Goal: Task Accomplishment & Management: Manage account settings

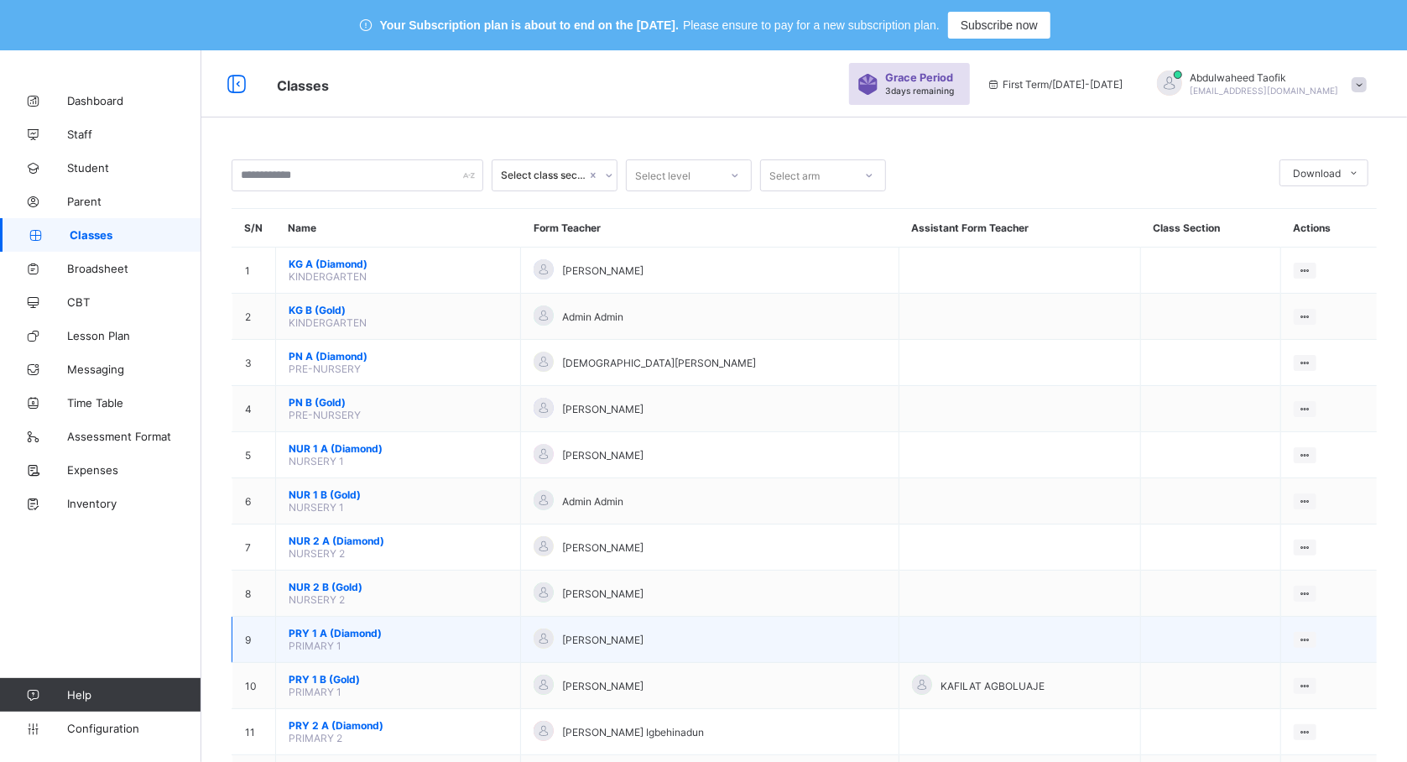
click at [342, 633] on span "PRY 1 A (Diamond)" at bounding box center [398, 633] width 219 height 13
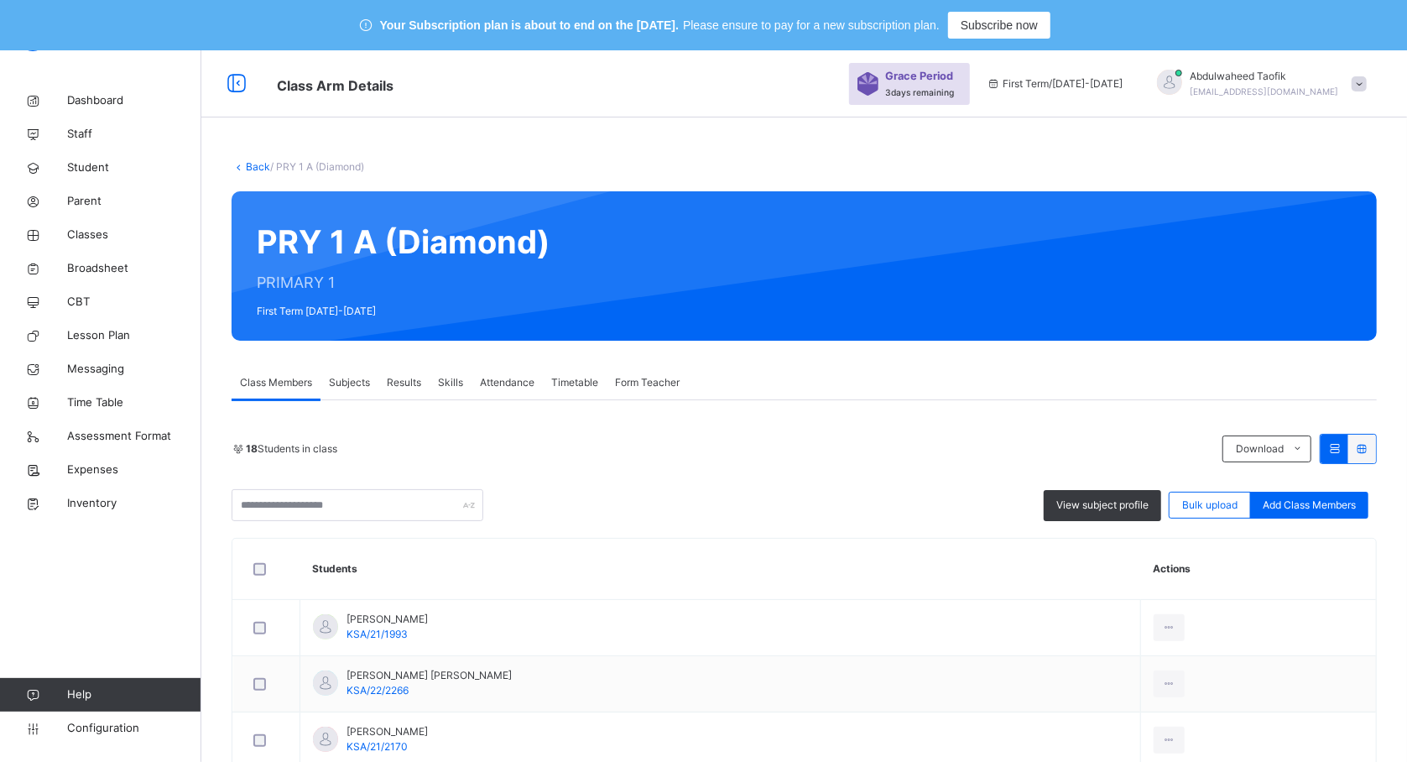
click at [545, 572] on th "Students" at bounding box center [720, 569] width 841 height 61
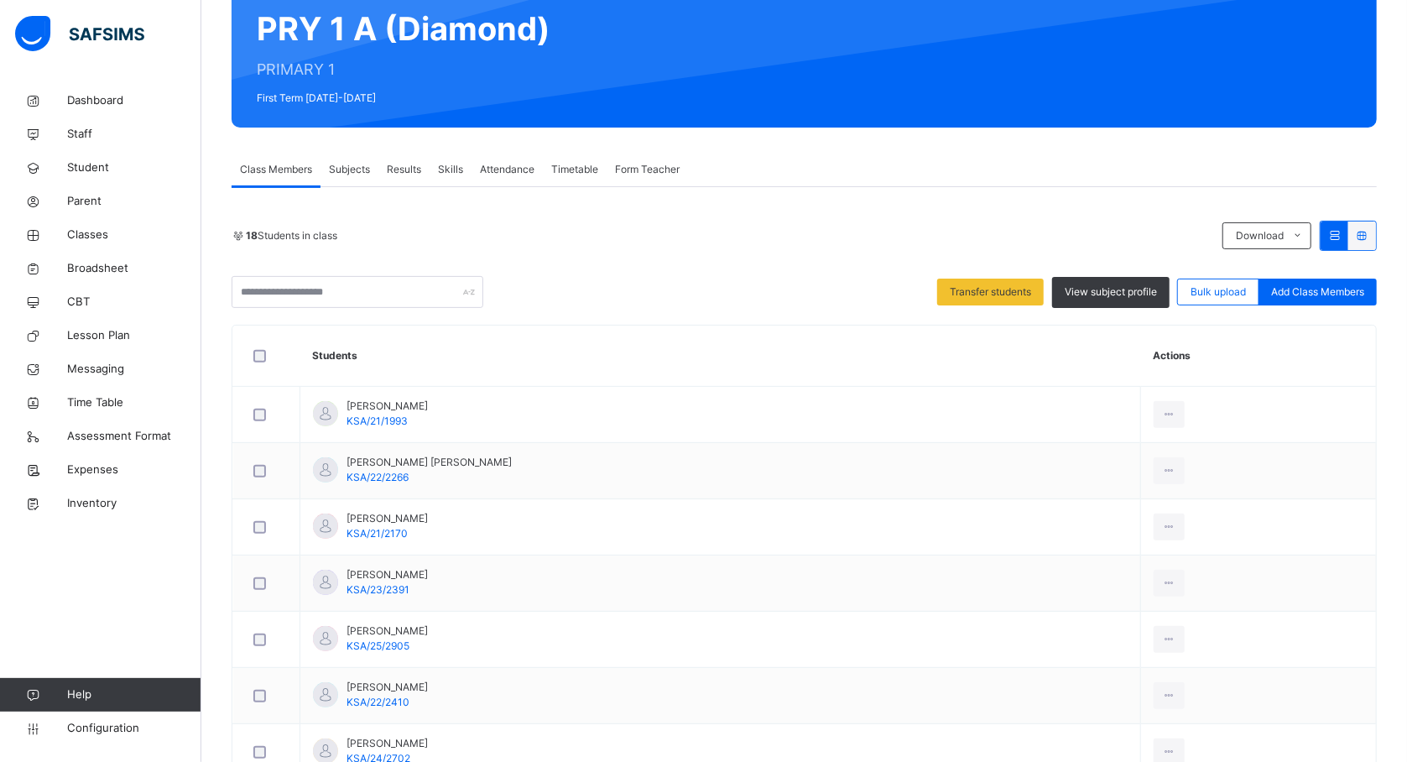
scroll to position [179, 0]
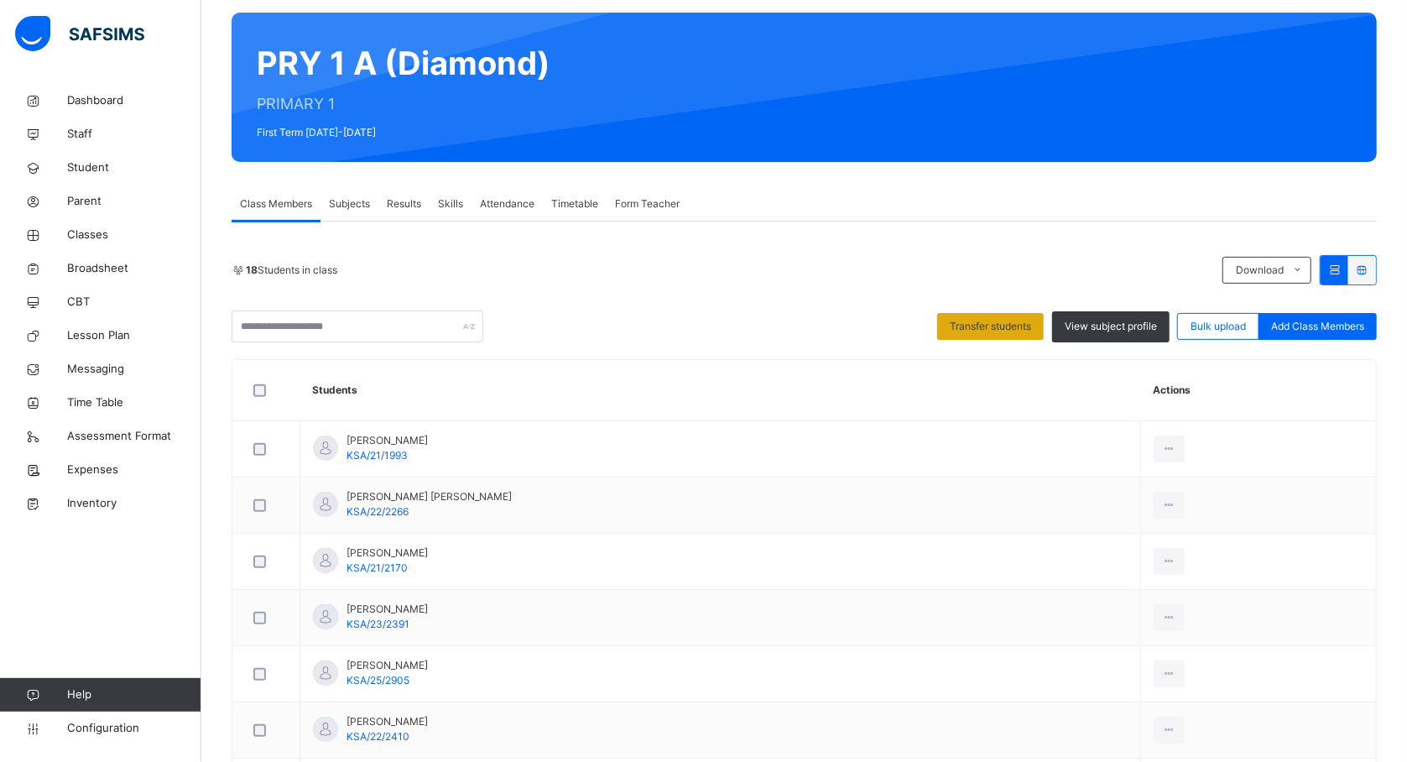
click at [1001, 324] on span "Transfer students" at bounding box center [990, 326] width 81 height 15
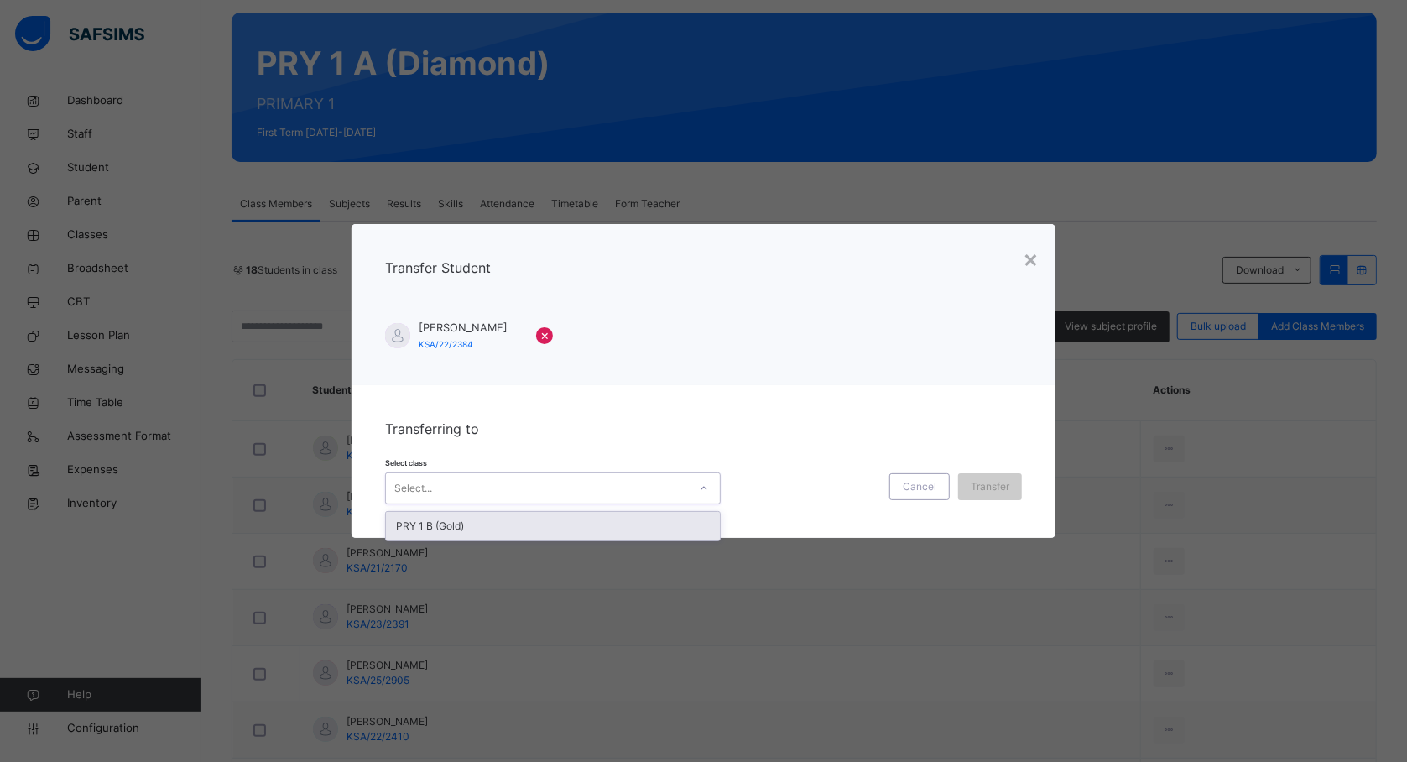
click at [703, 488] on icon at bounding box center [704, 488] width 10 height 17
click at [671, 528] on div "PRY 1 B (Gold)" at bounding box center [553, 526] width 334 height 29
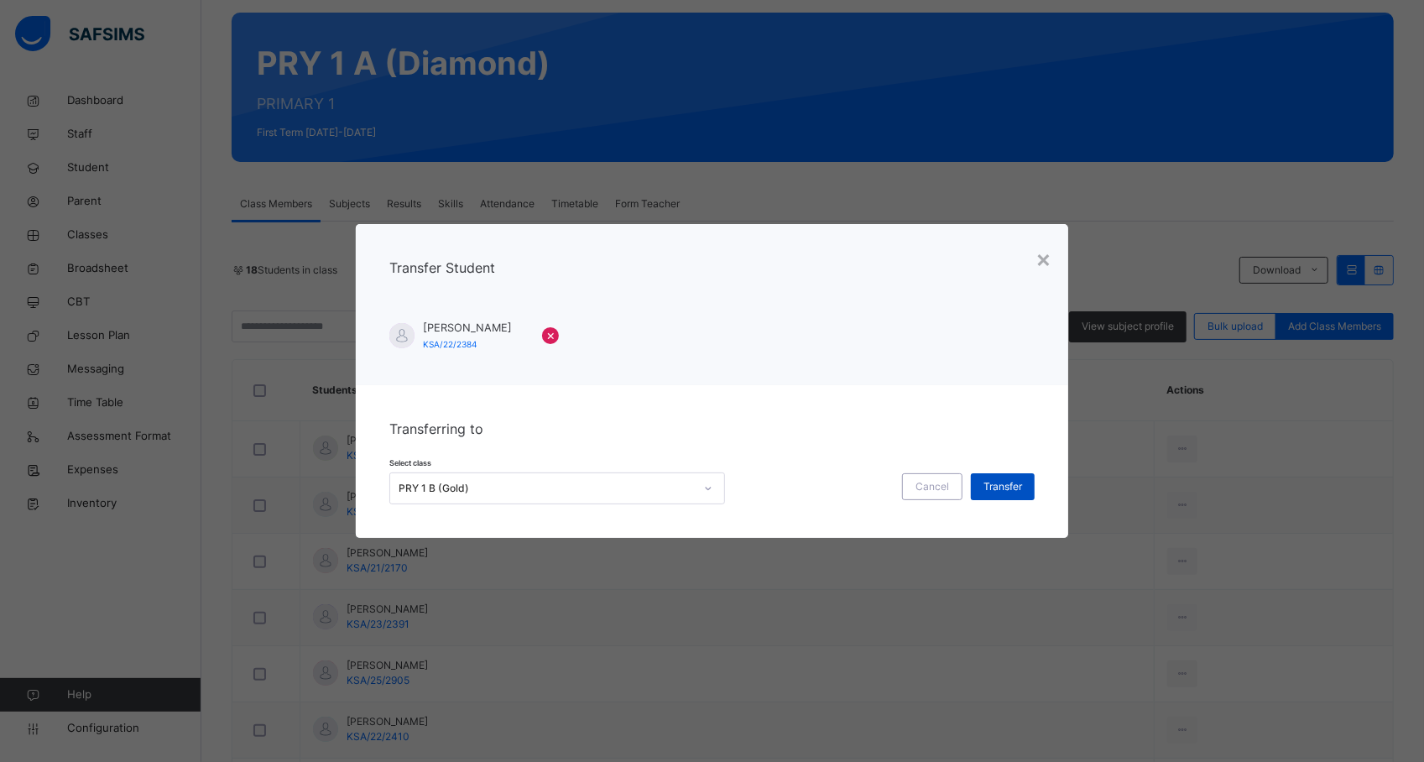
click at [1009, 492] on span "Transfer" at bounding box center [1002, 486] width 39 height 15
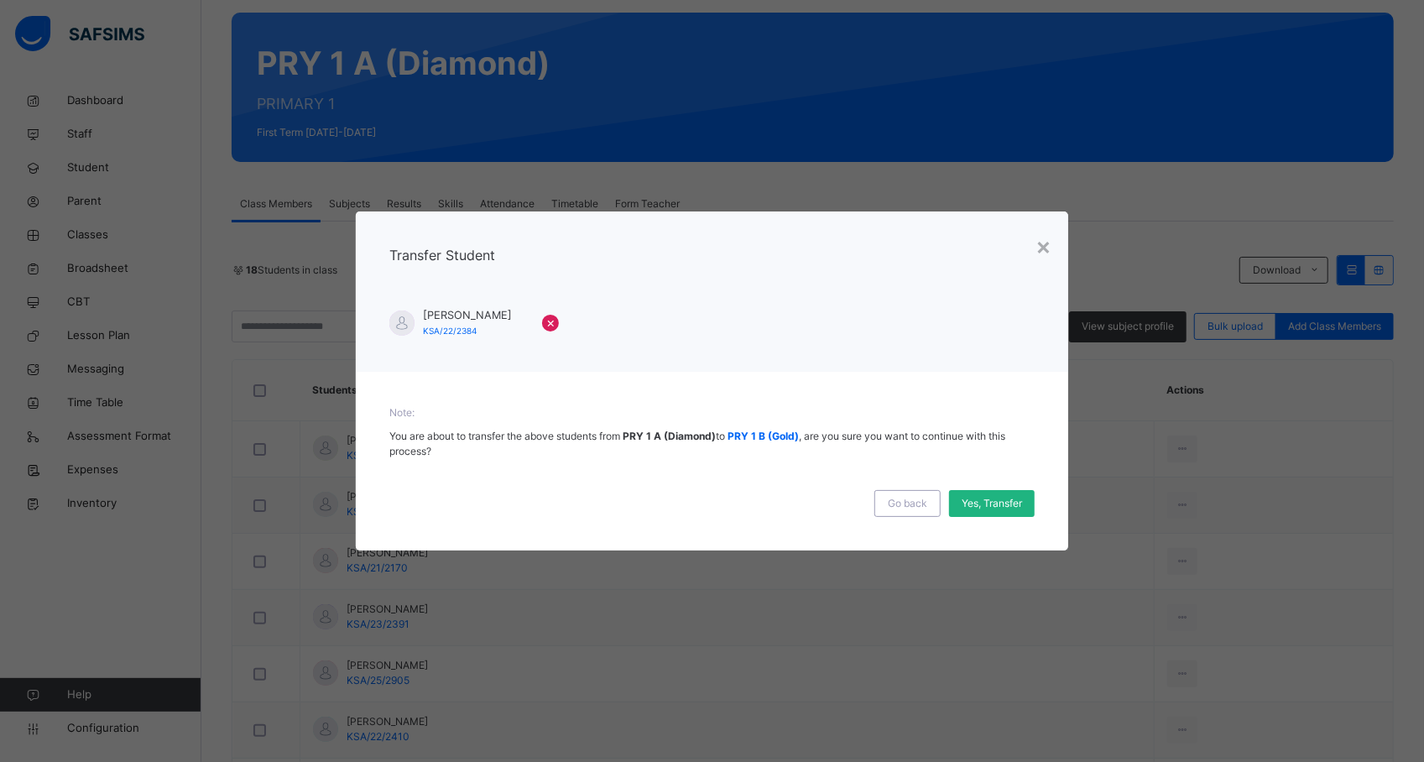
click at [992, 508] on span "Yes, Transfer" at bounding box center [992, 503] width 60 height 15
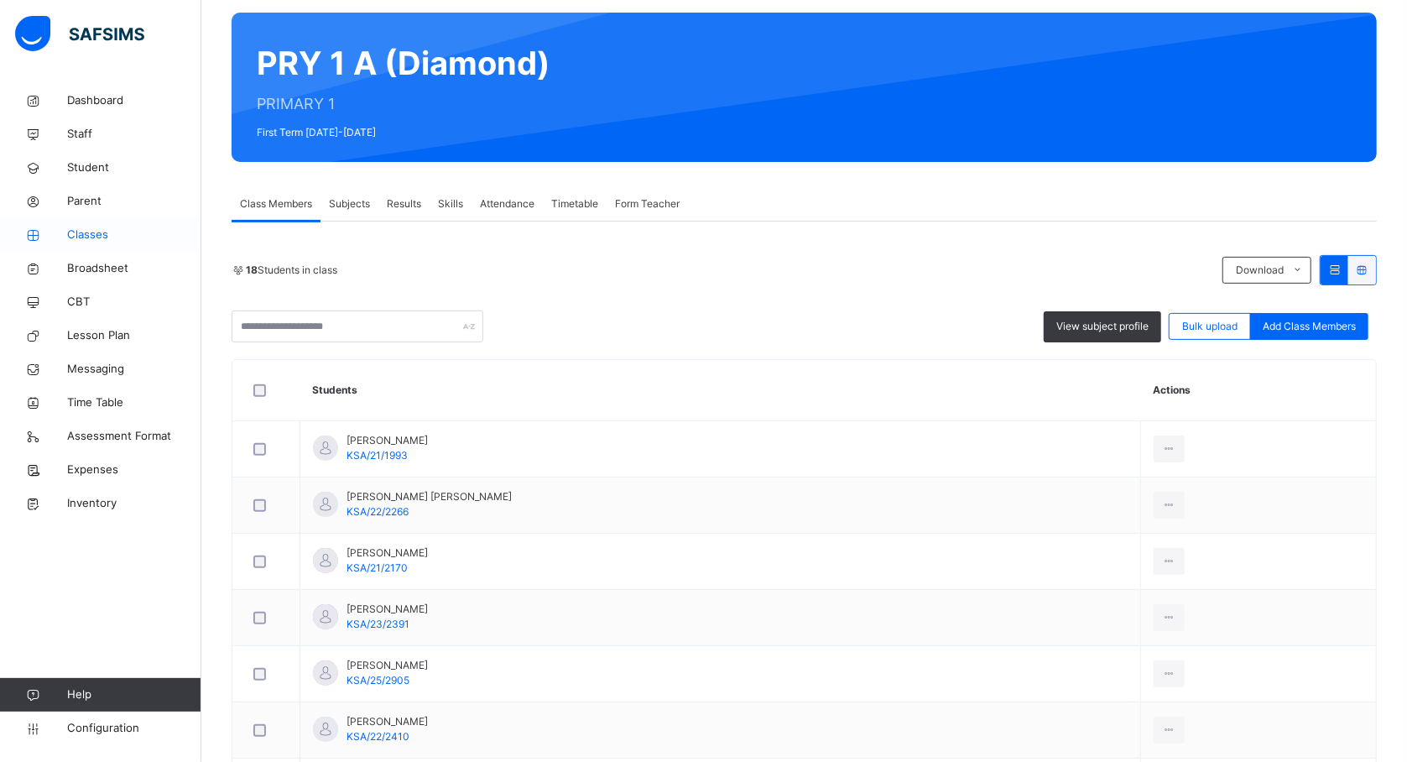
click at [95, 232] on span "Classes" at bounding box center [134, 235] width 134 height 17
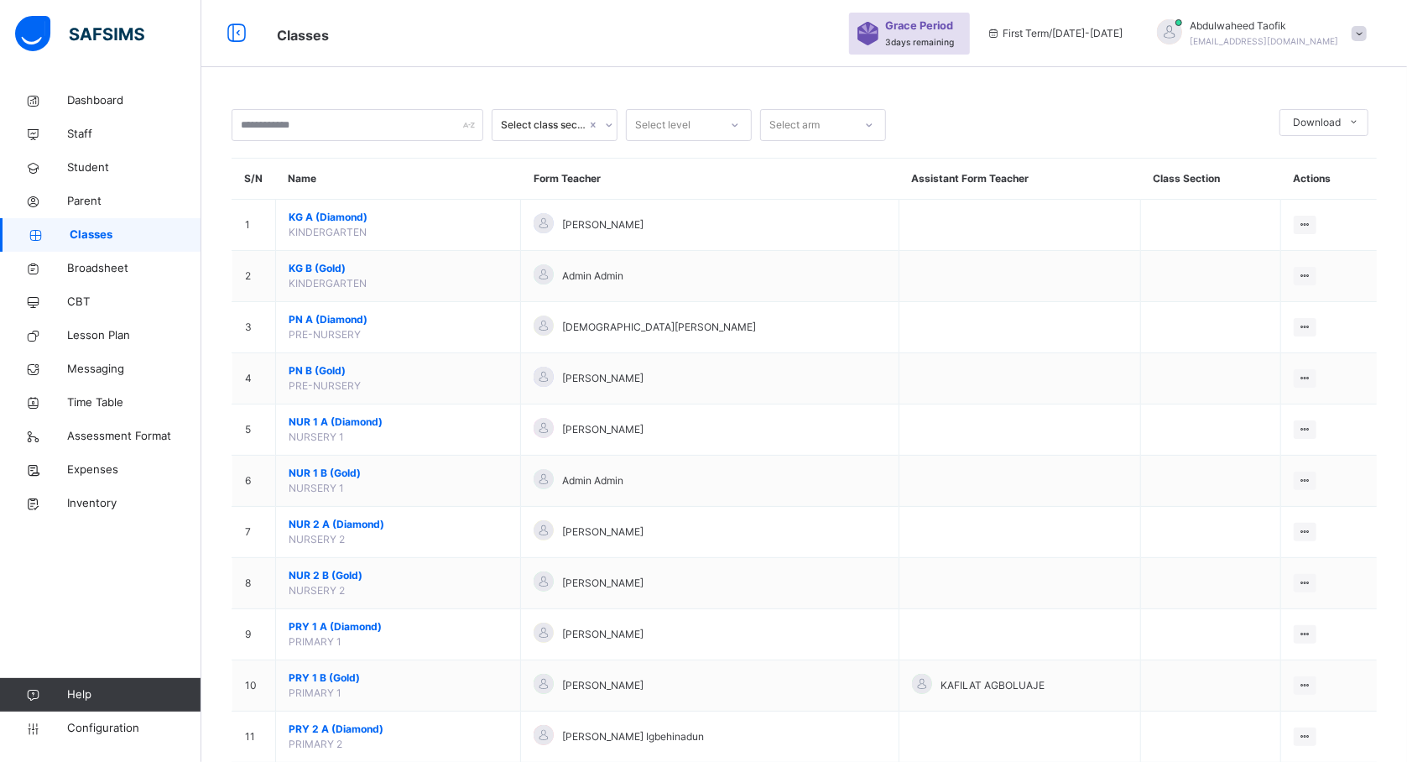
scroll to position [179, 0]
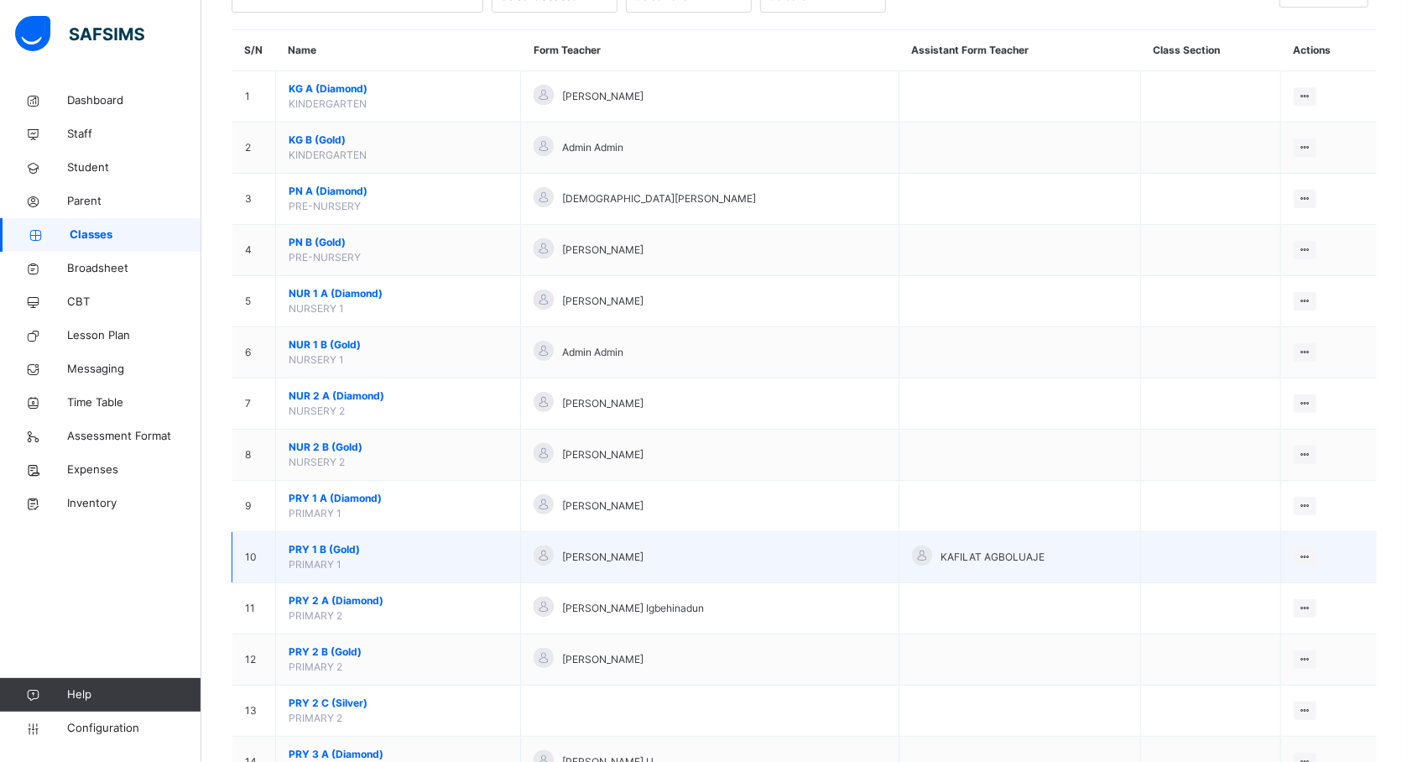
click at [340, 557] on span "PRY 1 B (Gold)" at bounding box center [398, 549] width 219 height 15
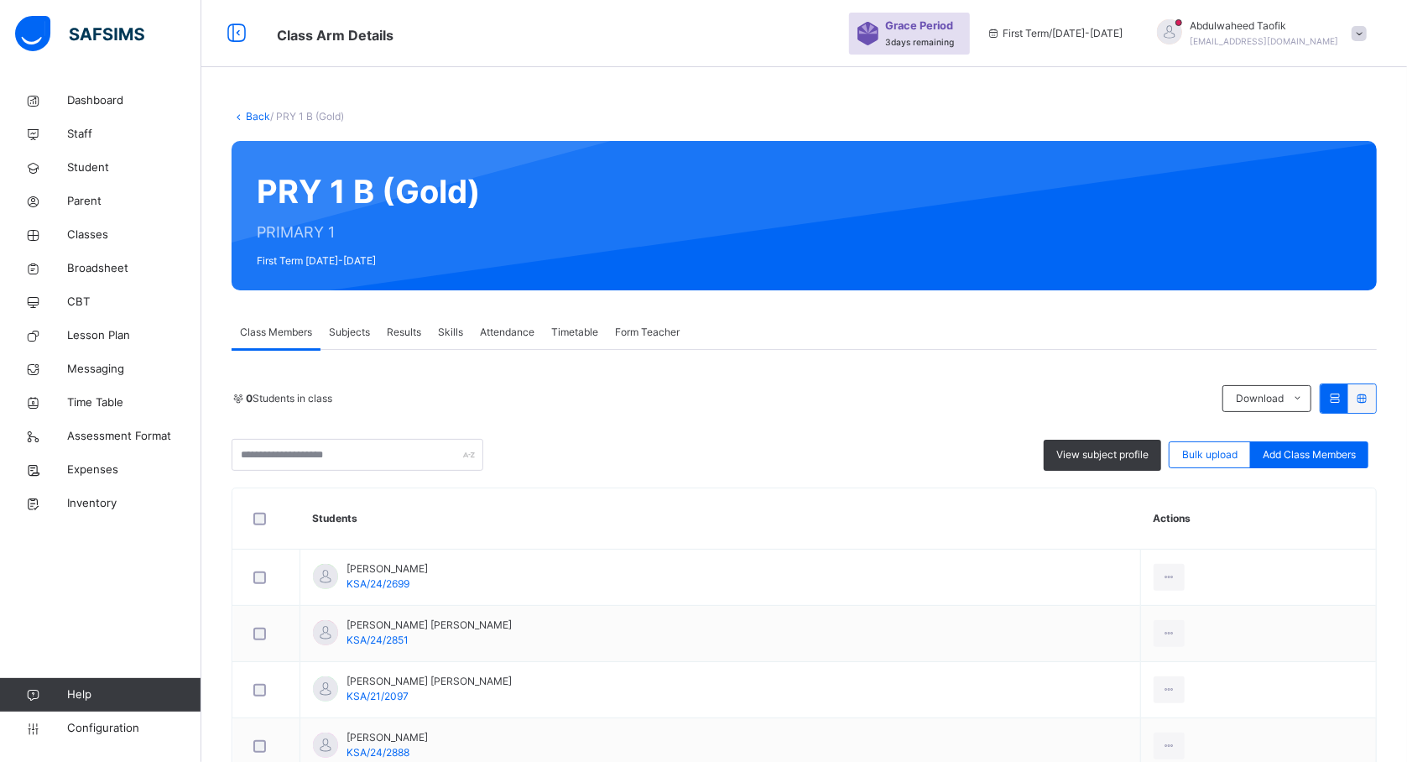
scroll to position [179, 0]
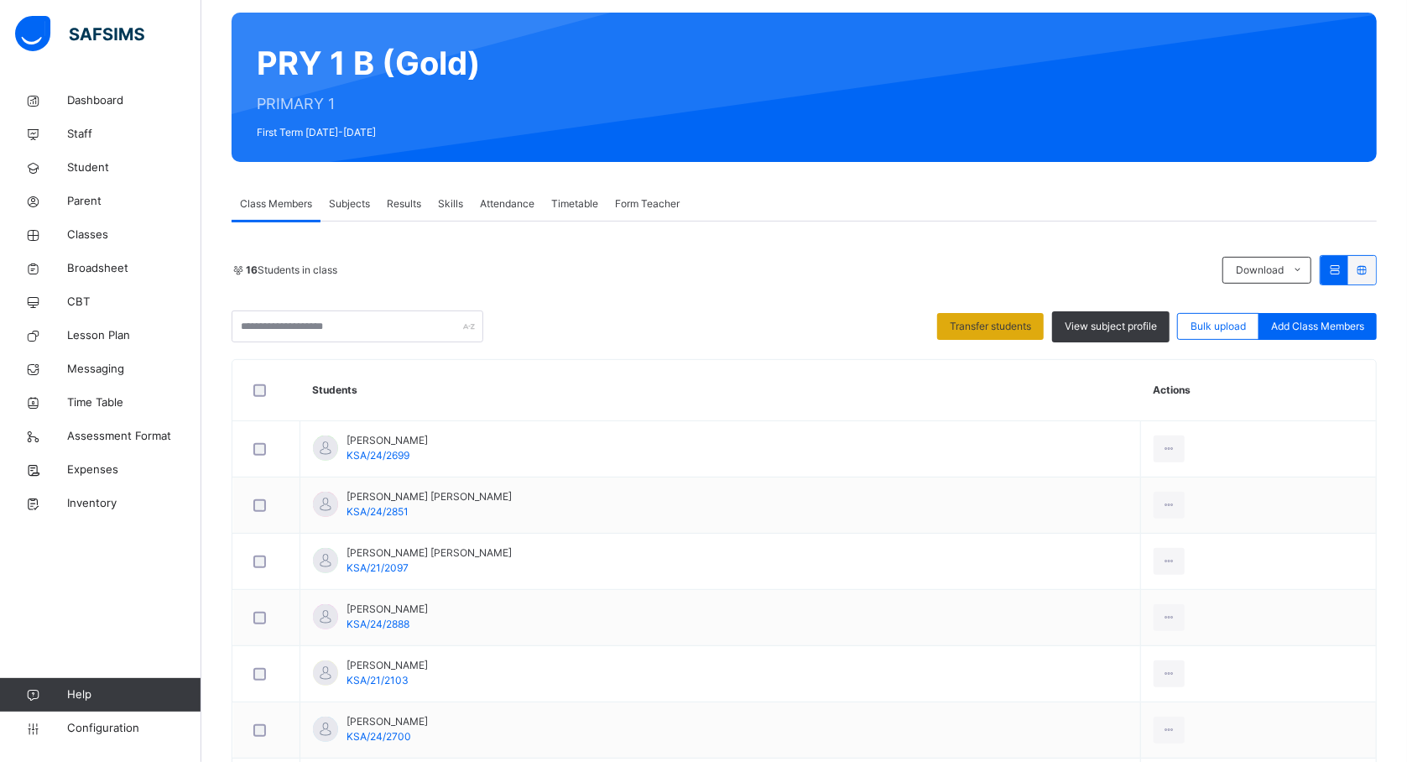
click at [978, 317] on div "Transfer students" at bounding box center [990, 326] width 107 height 27
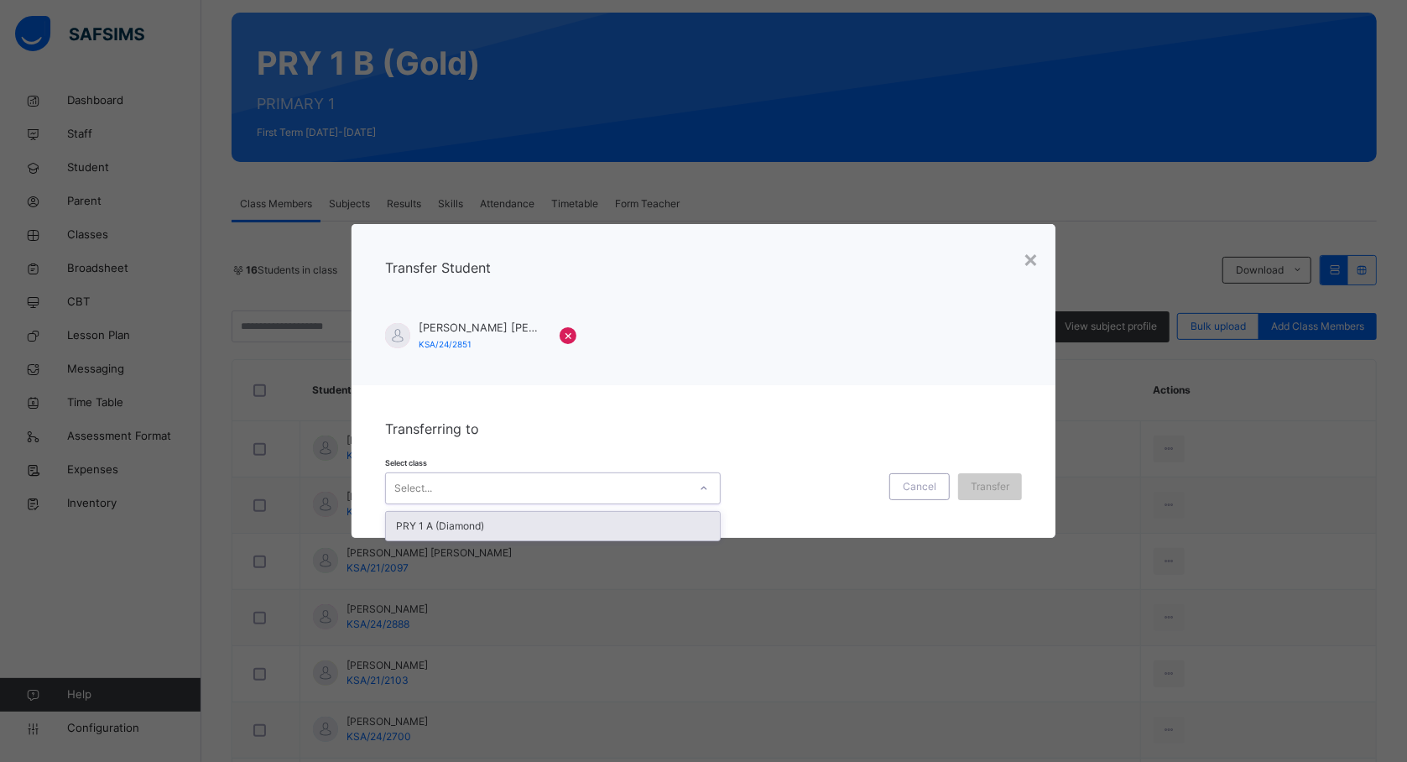
click at [690, 485] on div at bounding box center [704, 488] width 29 height 27
click at [629, 538] on div "PRY 1 A (Diamond)" at bounding box center [553, 526] width 334 height 29
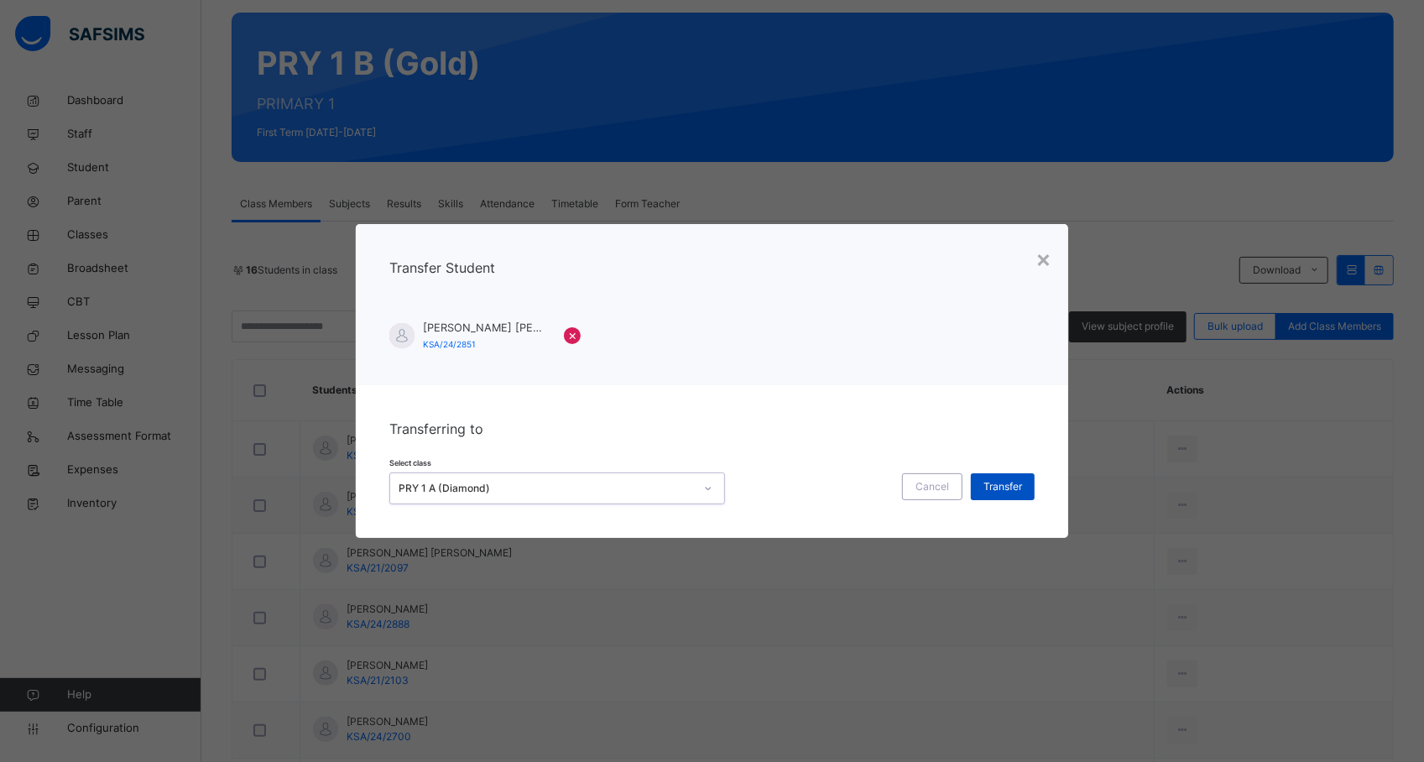
click at [993, 482] on span "Transfer" at bounding box center [1002, 486] width 39 height 15
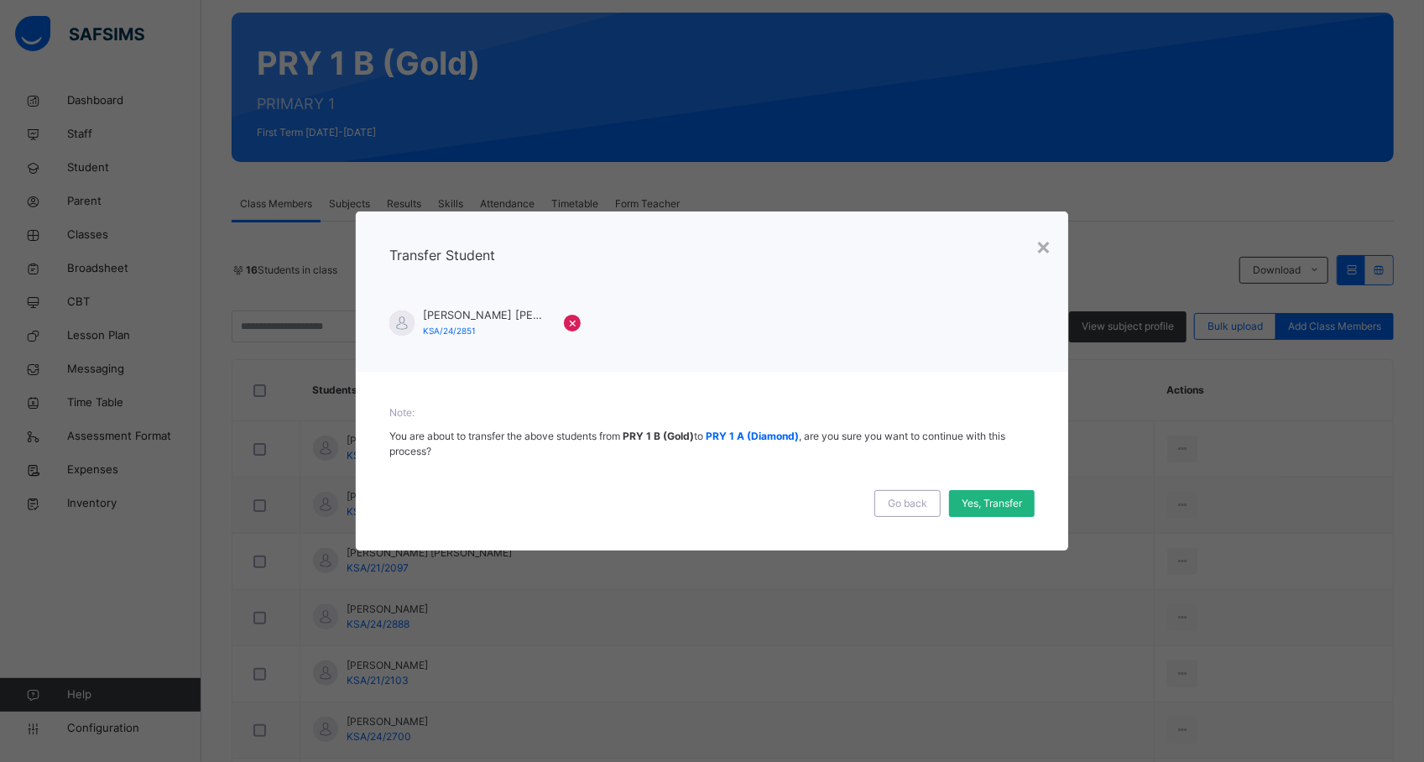
click at [988, 502] on span "Yes, Transfer" at bounding box center [992, 503] width 60 height 15
